Goal: Task Accomplishment & Management: Manage account settings

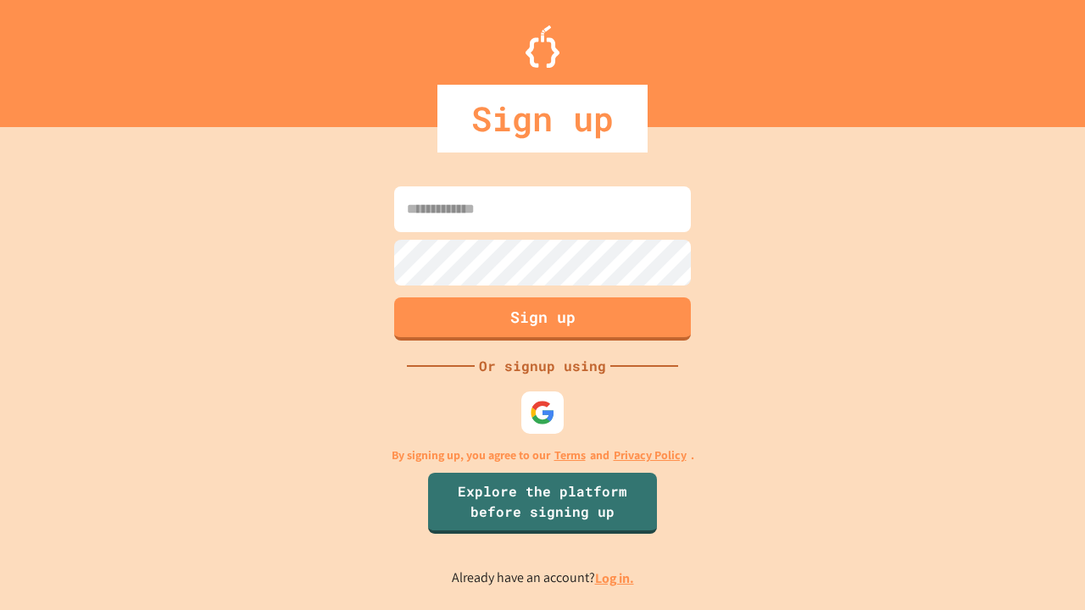
click at [615, 578] on link "Log in." at bounding box center [614, 579] width 39 height 18
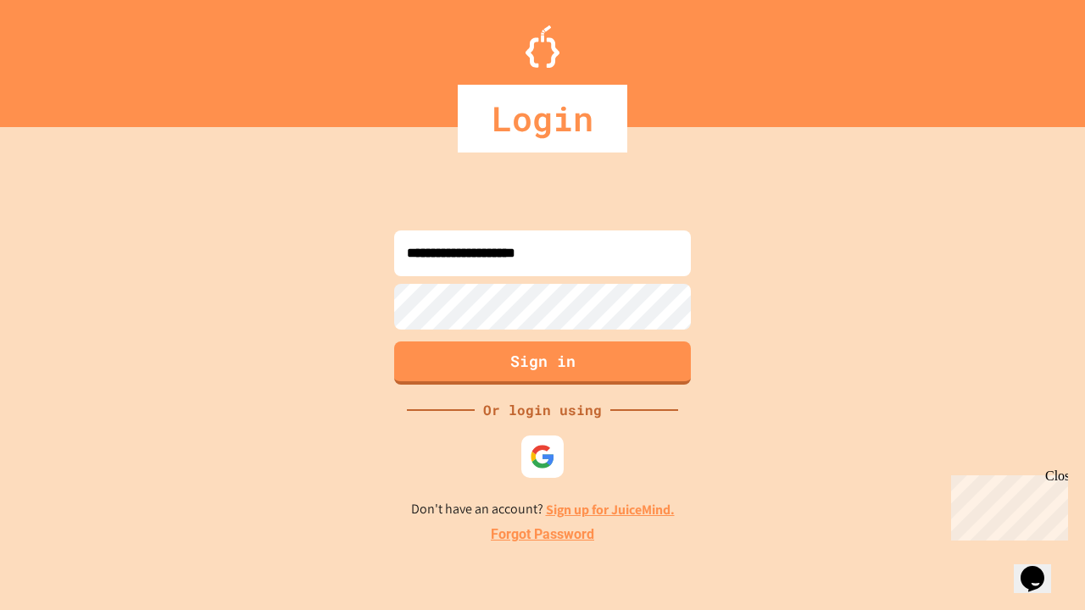
type input "**********"
